Goal: Task Accomplishment & Management: Use online tool/utility

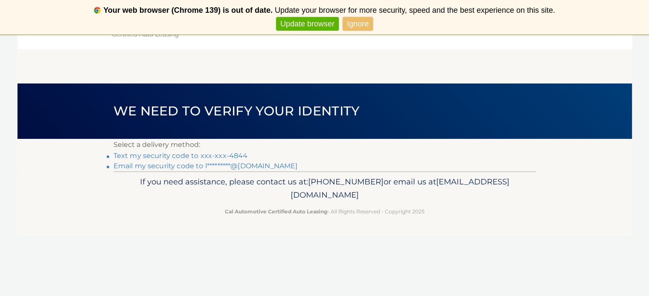
click at [188, 157] on link "Text my security code to xxx-xxx-4844" at bounding box center [180, 156] width 134 height 8
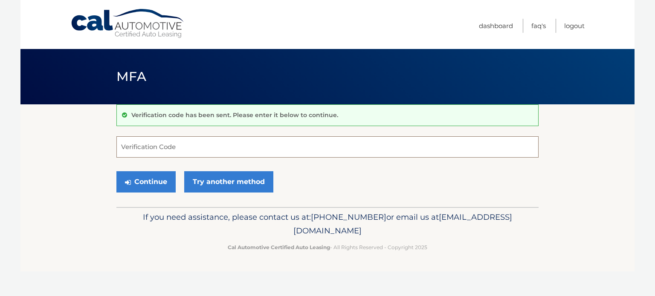
click at [191, 142] on input "Verification Code" at bounding box center [327, 147] width 422 height 21
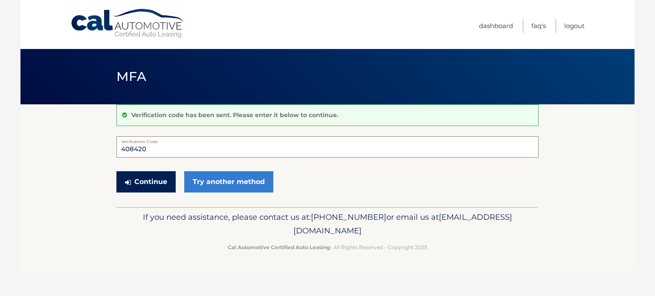
type input "408420"
click at [147, 189] on button "Continue" at bounding box center [145, 181] width 59 height 21
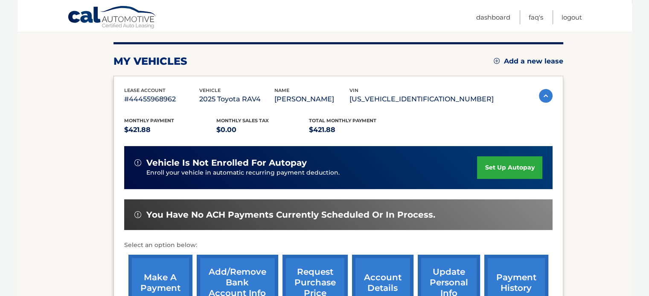
scroll to position [128, 0]
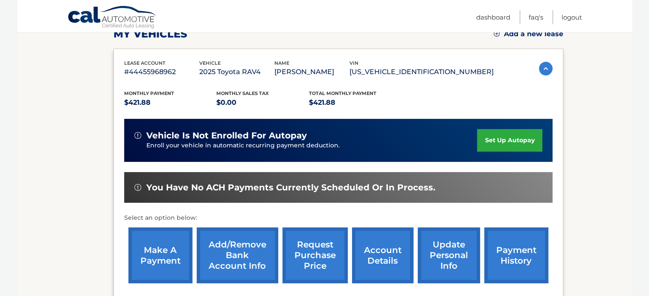
click at [160, 252] on link "make a payment" at bounding box center [160, 256] width 64 height 56
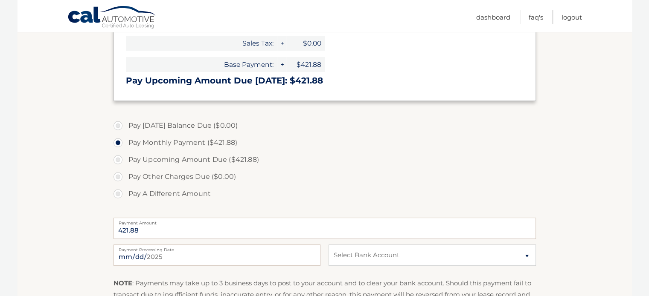
scroll to position [171, 0]
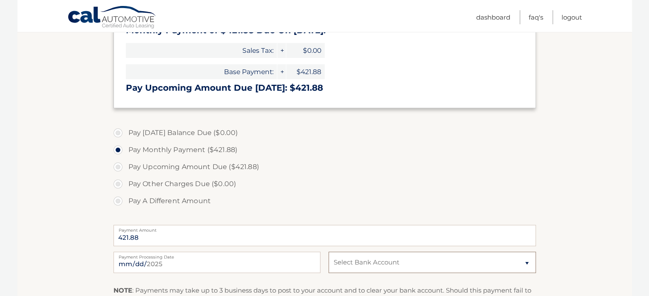
click at [531, 264] on select "Select Bank Account Checking RIDGEWOOD SAVINGS BANK *****0201 Checking RIDGEWOO…" at bounding box center [431, 262] width 207 height 21
select select "ZGZlNDQwMzMtZmU3MS00MzMxLTljNTgtYjkwYmI0MWZmMDNj"
click at [328, 252] on select "Select Bank Account Checking RIDGEWOOD SAVINGS BANK *****0201 Checking RIDGEWOO…" at bounding box center [431, 262] width 207 height 21
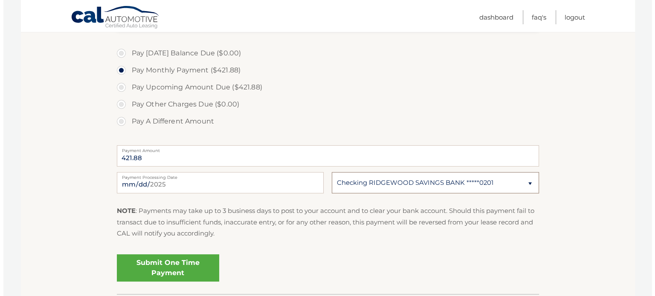
scroll to position [256, 0]
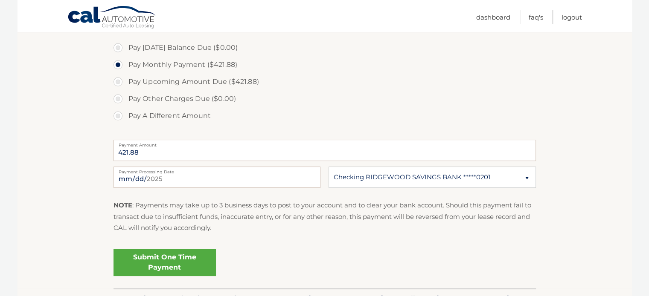
click at [186, 263] on link "Submit One Time Payment" at bounding box center [164, 262] width 102 height 27
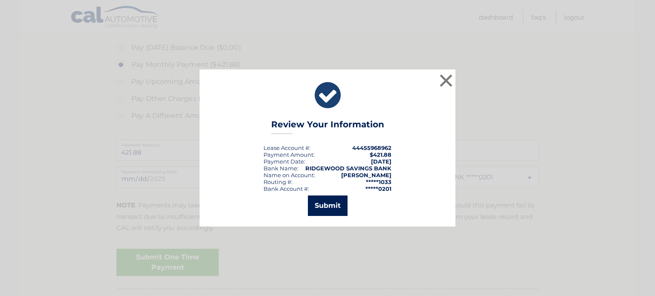
click at [323, 203] on button "Submit" at bounding box center [328, 206] width 40 height 20
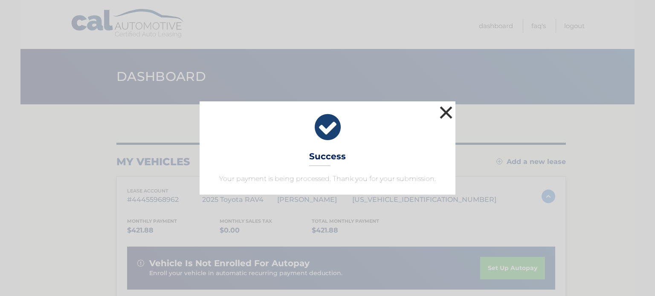
click at [443, 112] on button "×" at bounding box center [446, 112] width 17 height 17
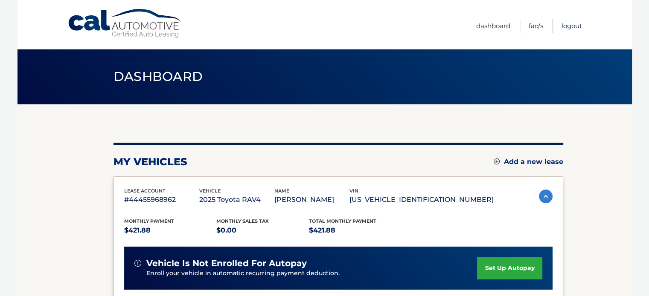
click at [571, 26] on link "Logout" at bounding box center [571, 26] width 20 height 14
